Goal: Task Accomplishment & Management: Manage account settings

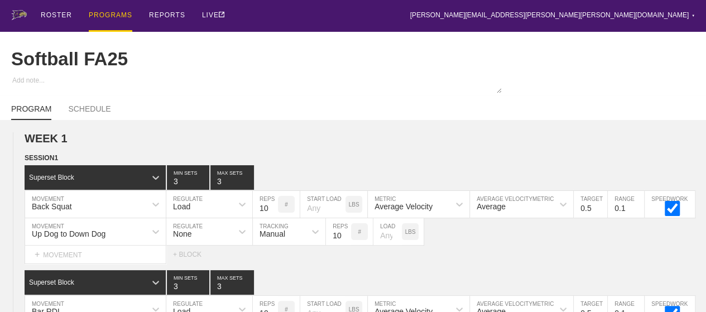
click at [108, 13] on div "PROGRAMS" at bounding box center [111, 16] width 44 height 32
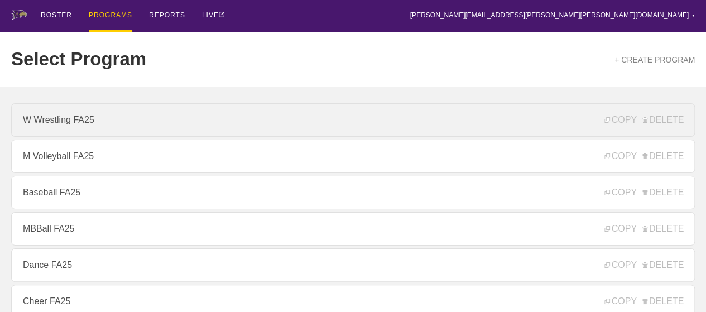
scroll to position [167, 0]
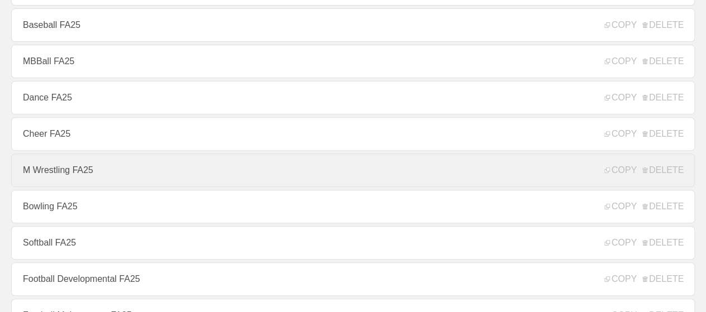
click at [73, 174] on link "M Wrestling FA25" at bounding box center [353, 170] width 684 height 33
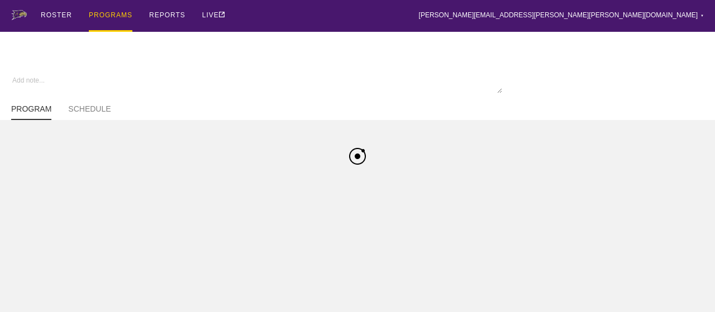
type textarea "x"
type input "M Wrestling FA25"
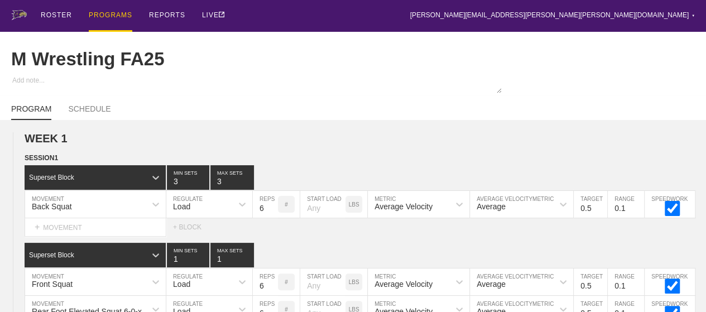
click at [103, 13] on div "PROGRAMS" at bounding box center [111, 16] width 44 height 32
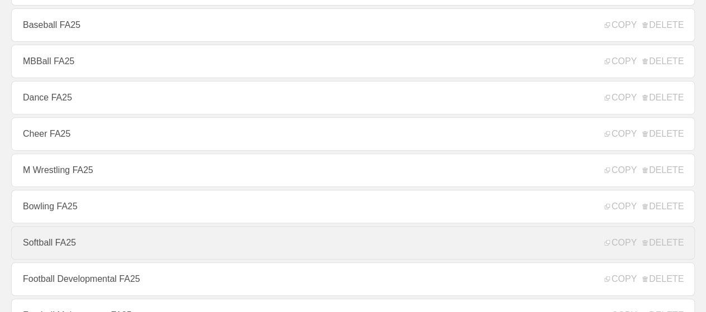
scroll to position [335, 0]
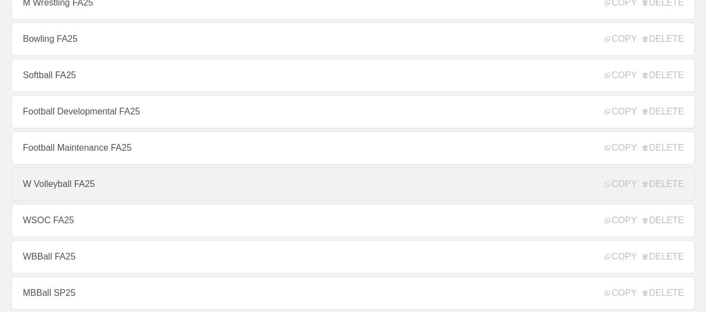
click at [58, 194] on link "W Volleyball FA25" at bounding box center [353, 183] width 684 height 33
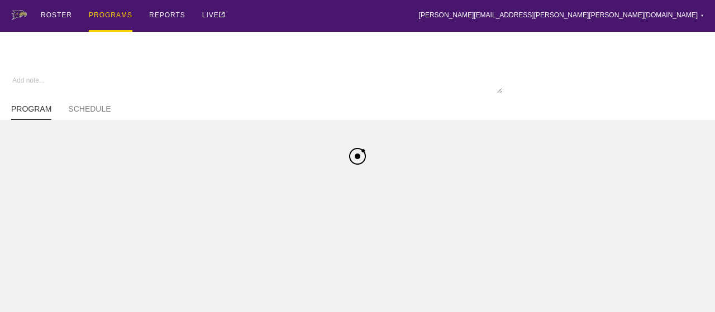
type textarea "x"
type input "W Volleyball FA25"
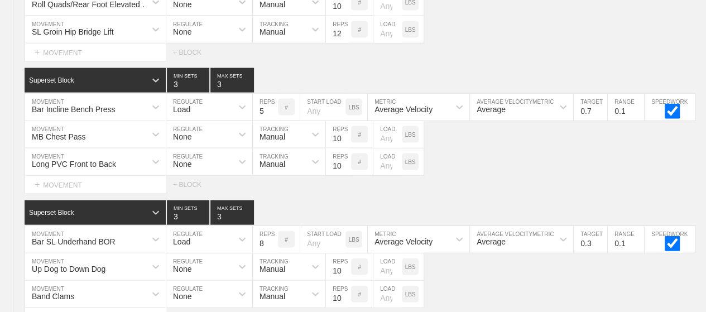
scroll to position [7494, 0]
